Goal: Task Accomplishment & Management: Complete application form

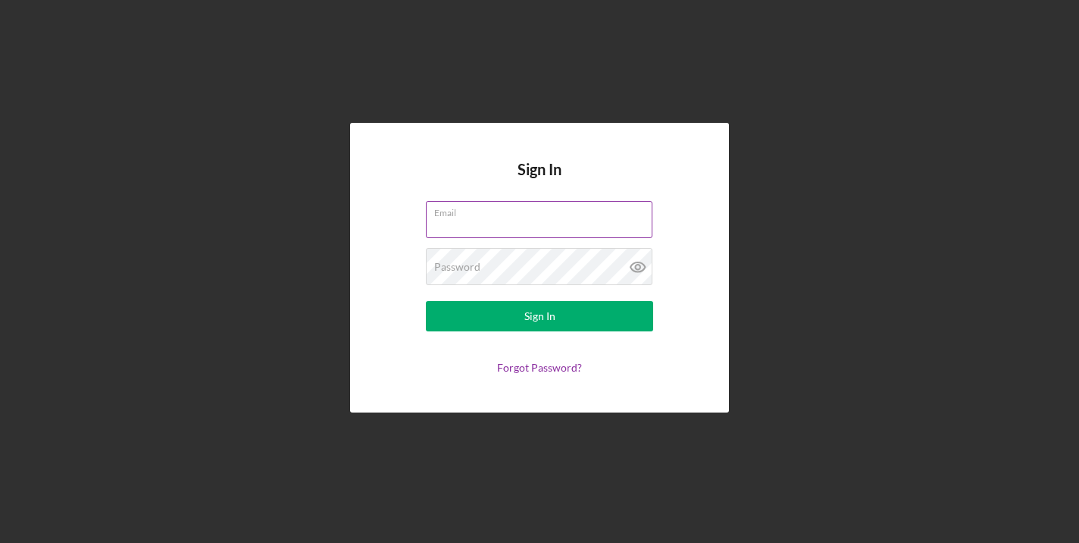
click at [533, 233] on input "Email" at bounding box center [539, 219] width 227 height 36
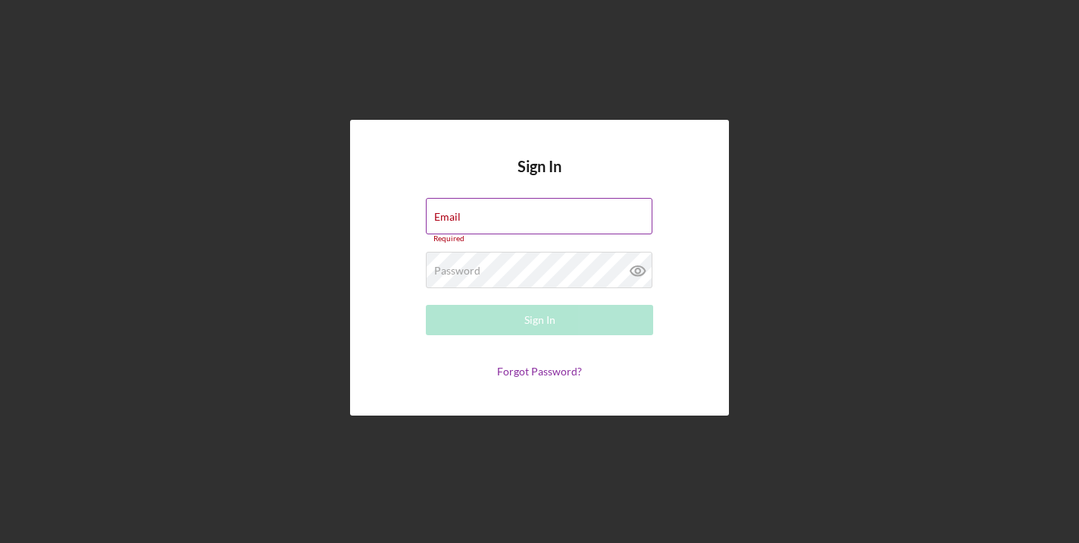
type input "[EMAIL_ADDRESS][DOMAIN_NAME]"
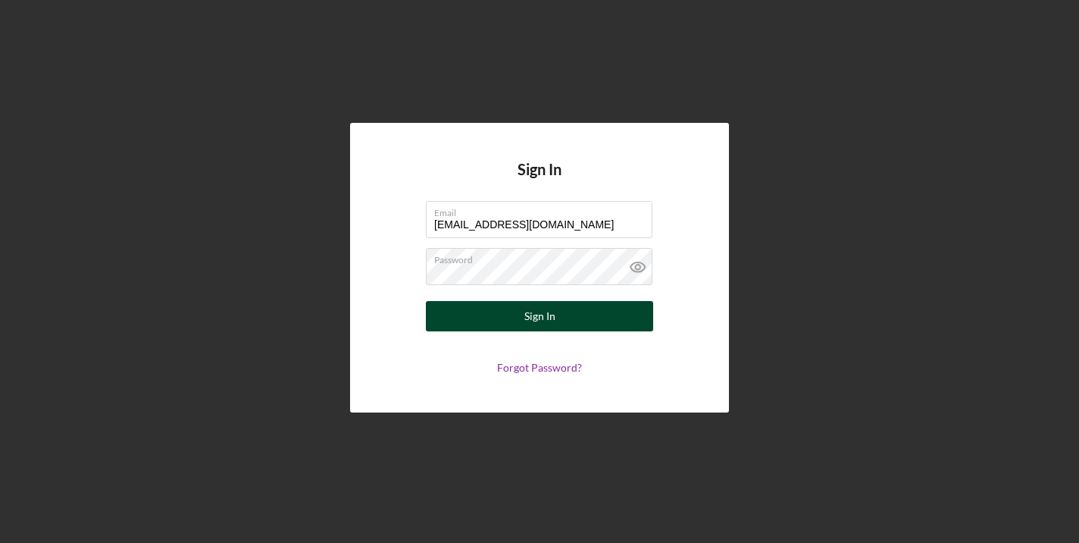
click at [568, 329] on button "Sign In" at bounding box center [539, 316] width 227 height 30
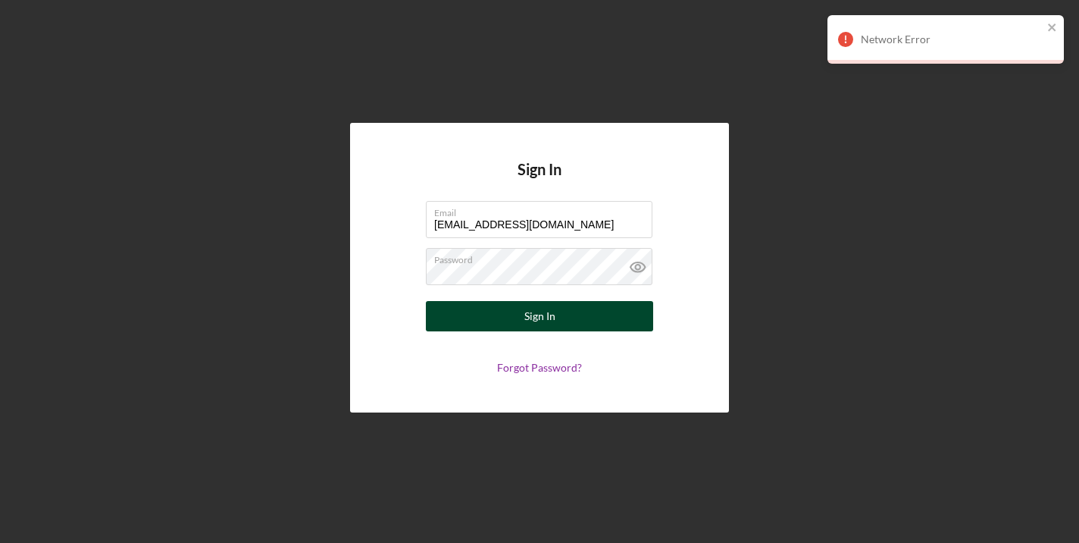
click at [593, 326] on button "Sign In" at bounding box center [539, 316] width 227 height 30
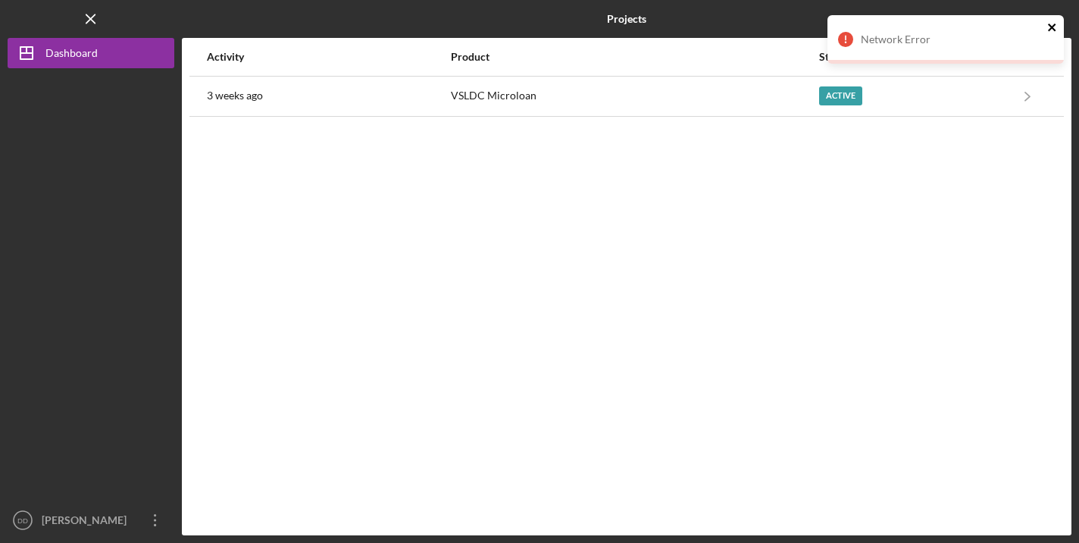
click at [1048, 29] on icon "close" at bounding box center [1052, 27] width 11 height 12
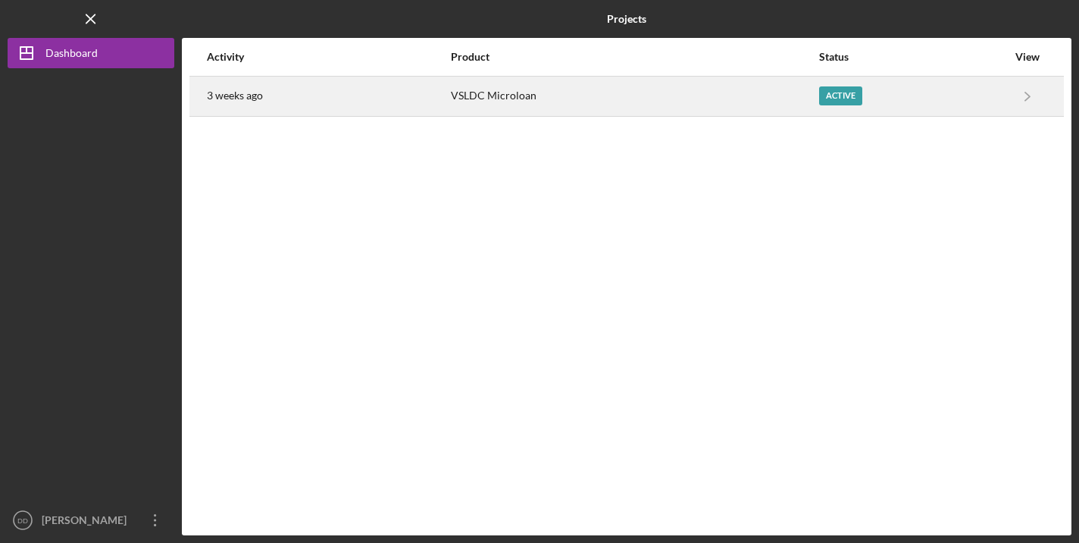
click at [797, 106] on div "VSLDC Microloan" at bounding box center [635, 96] width 368 height 38
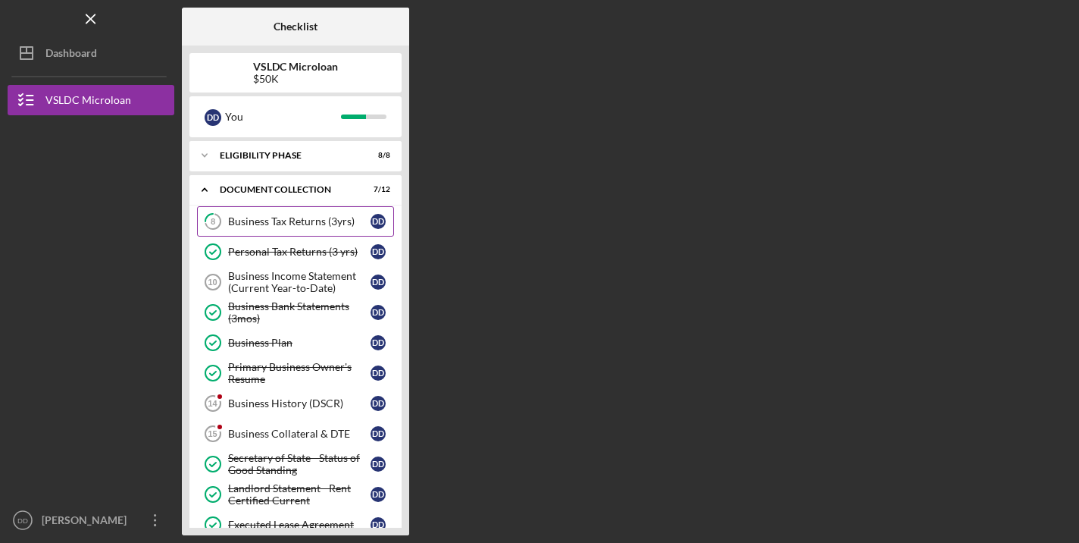
click at [297, 231] on link "8 Business Tax Returns (3yrs) D D" at bounding box center [295, 221] width 197 height 30
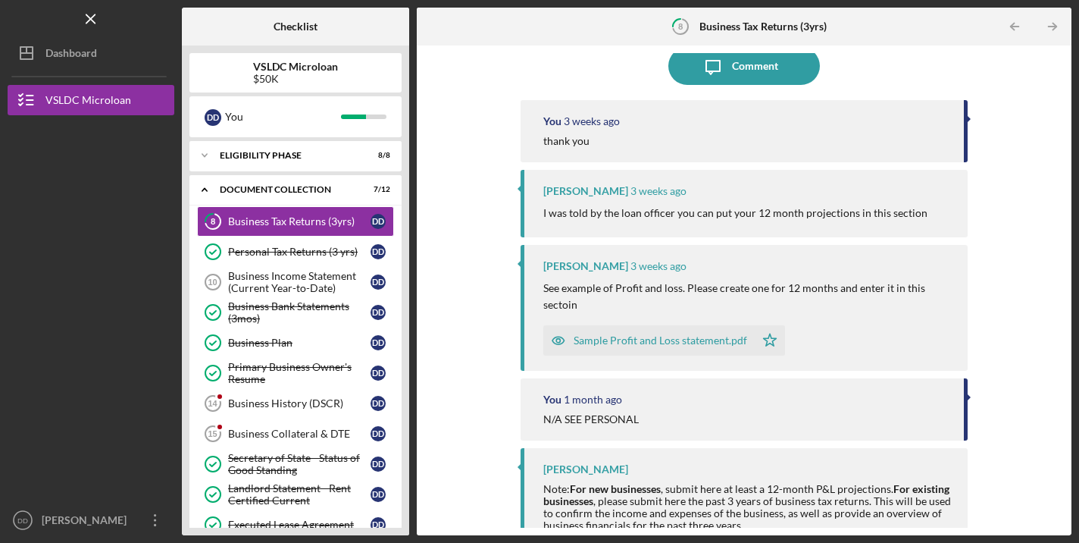
scroll to position [154, 0]
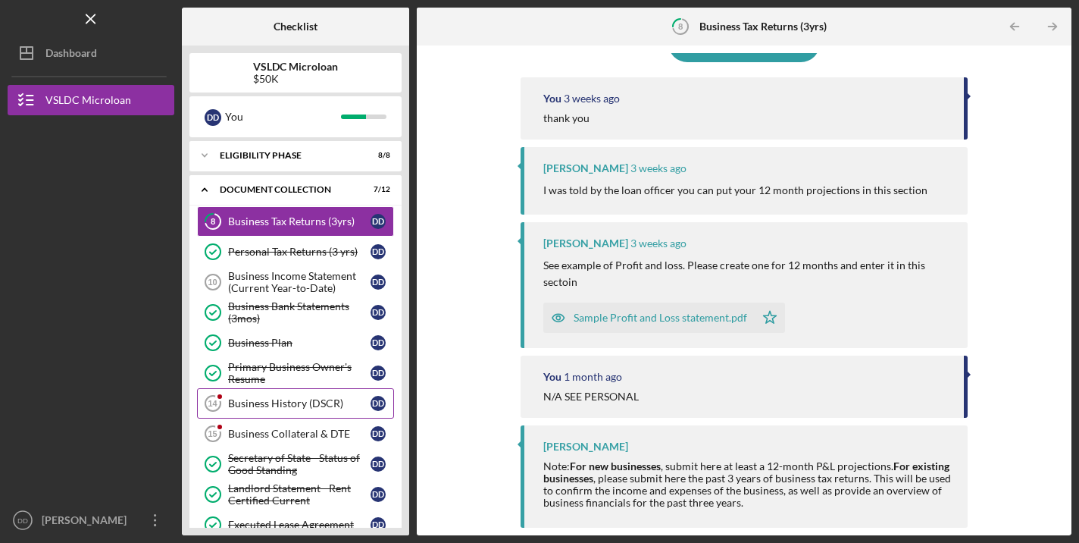
click at [307, 400] on div "Business History (DSCR)" at bounding box center [299, 403] width 142 height 12
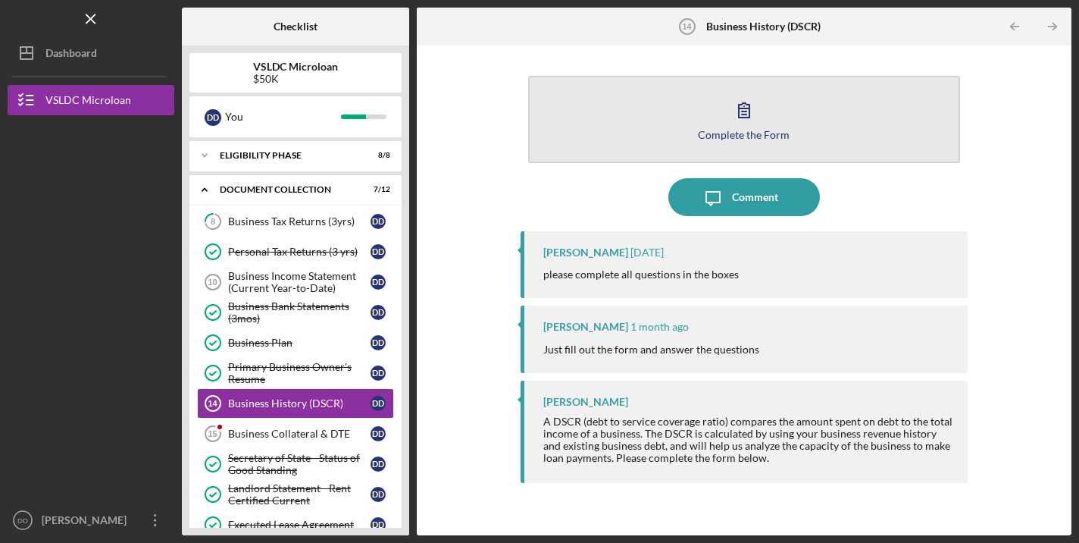
click at [734, 129] on div "Complete the Form" at bounding box center [744, 134] width 92 height 11
